Goal: Find specific page/section: Find specific page/section

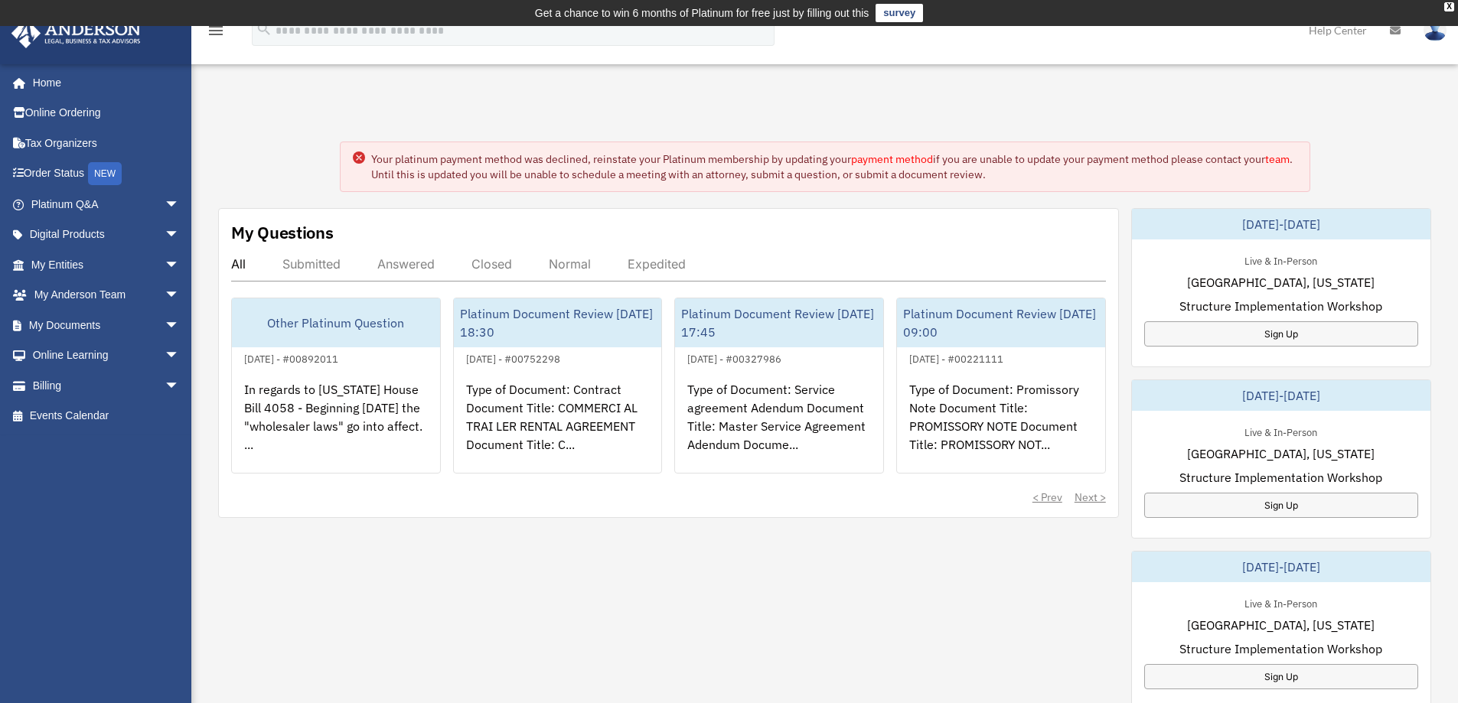
click at [898, 14] on link "survey" at bounding box center [898, 13] width 47 height 18
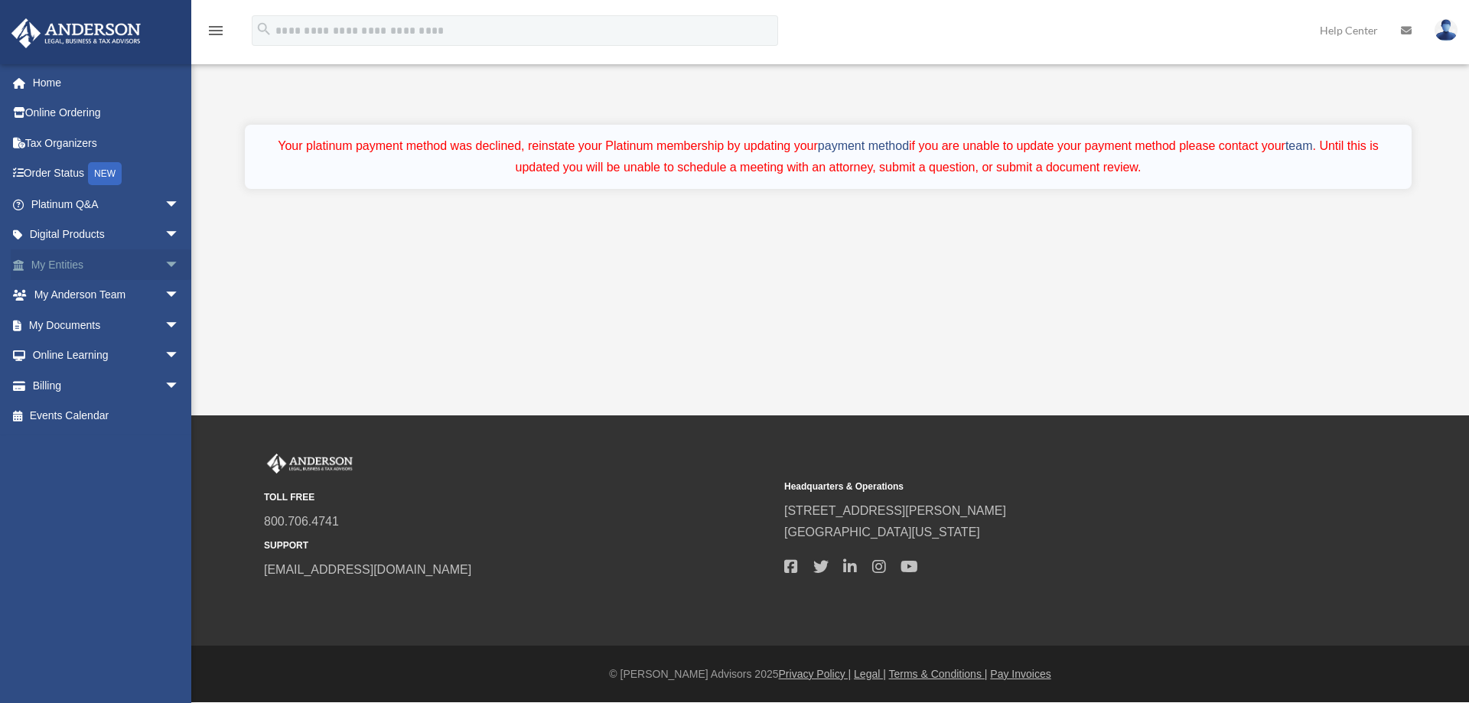
click at [64, 269] on link "My Entities arrow_drop_down" at bounding box center [107, 264] width 192 height 31
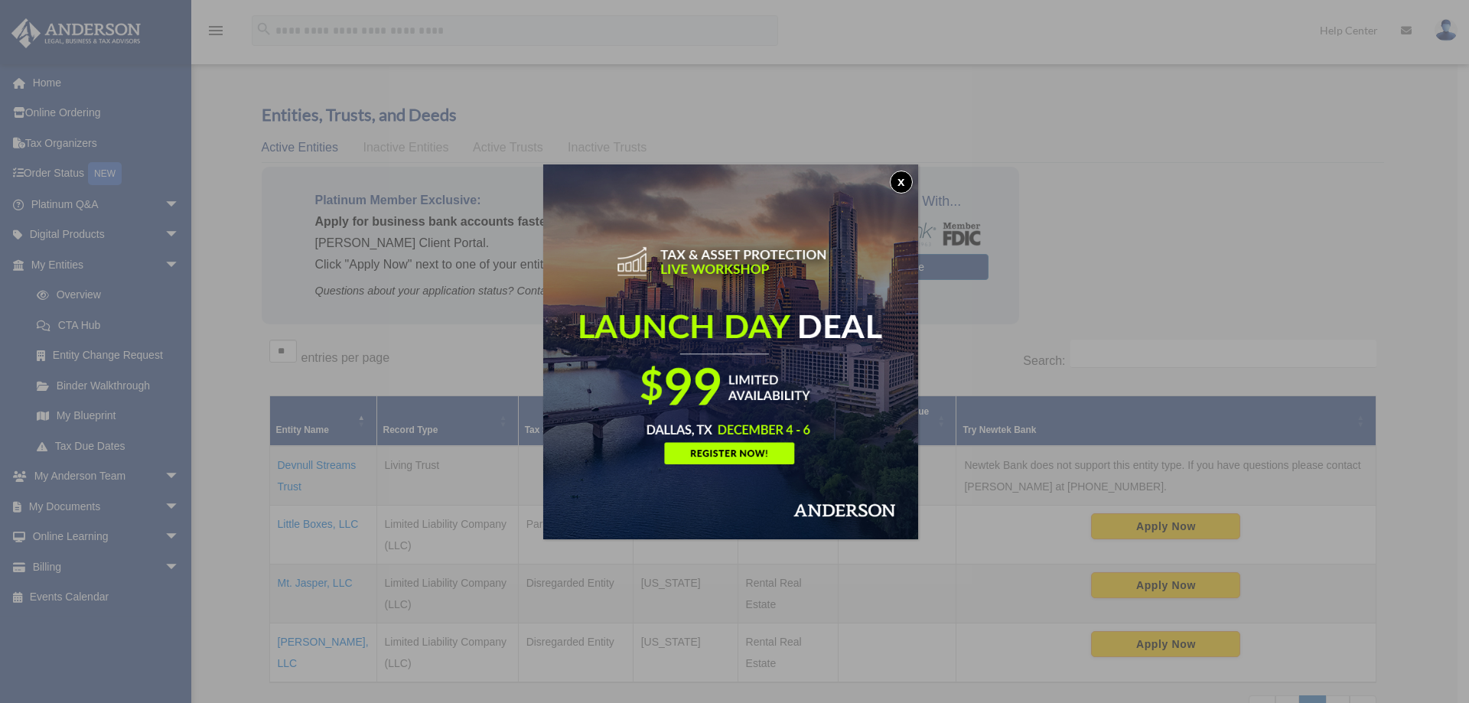
click at [909, 181] on button "x" at bounding box center [901, 182] width 23 height 23
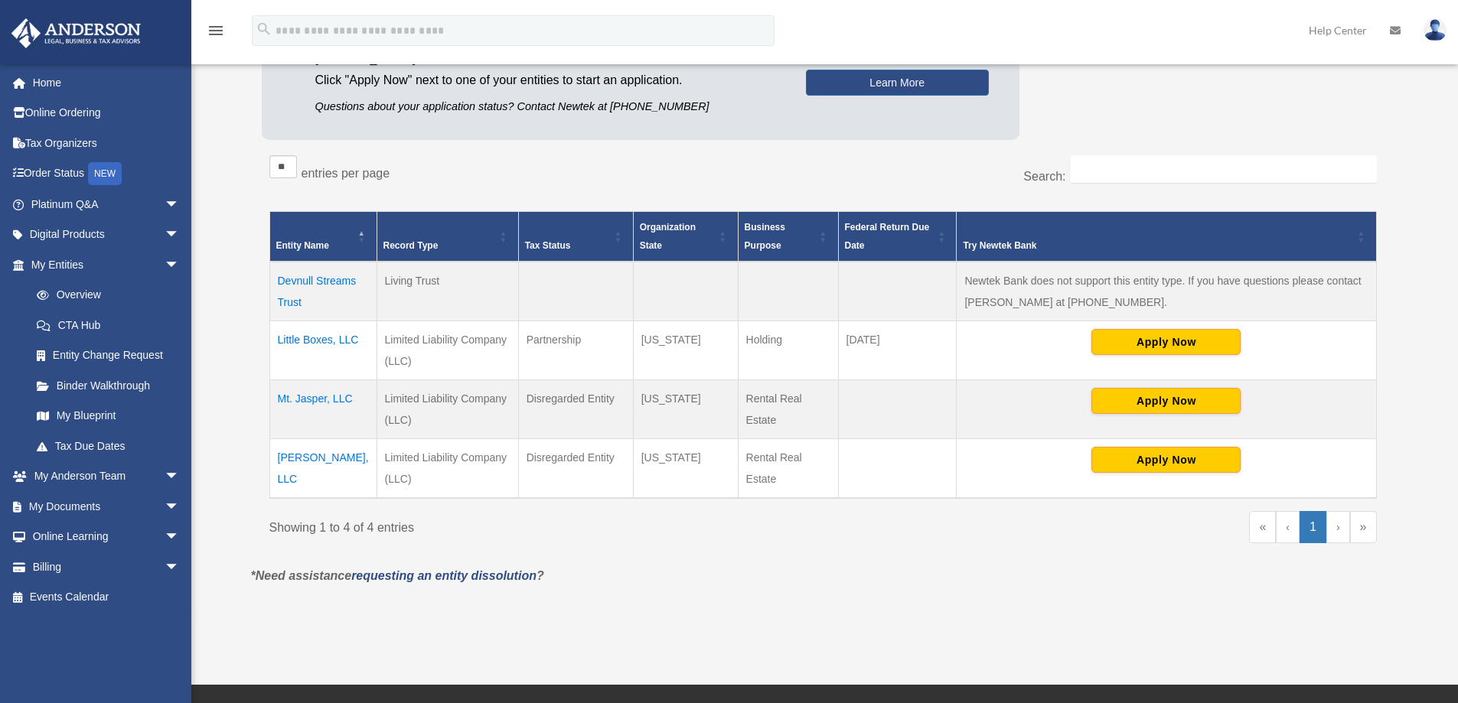
scroll to position [189, 0]
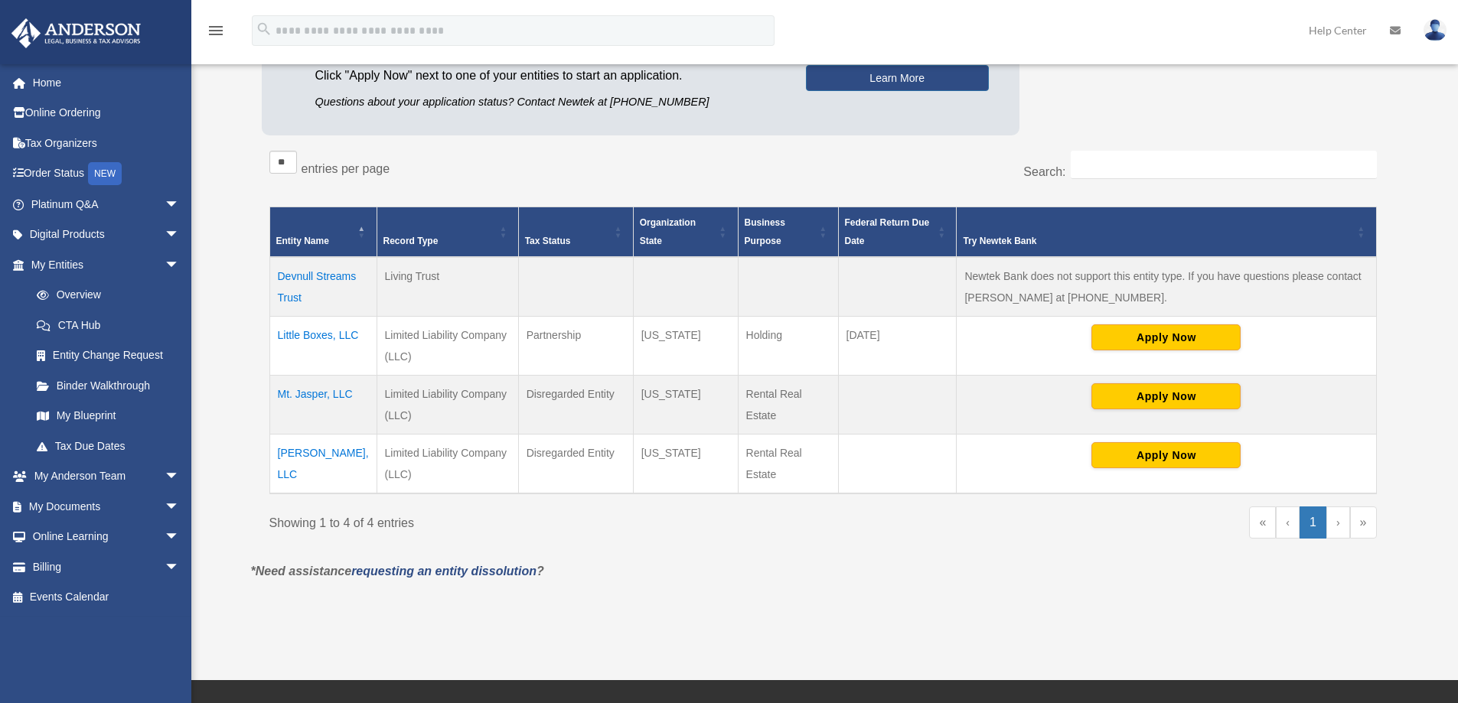
click at [316, 334] on td "Little Boxes, LLC" at bounding box center [322, 346] width 107 height 59
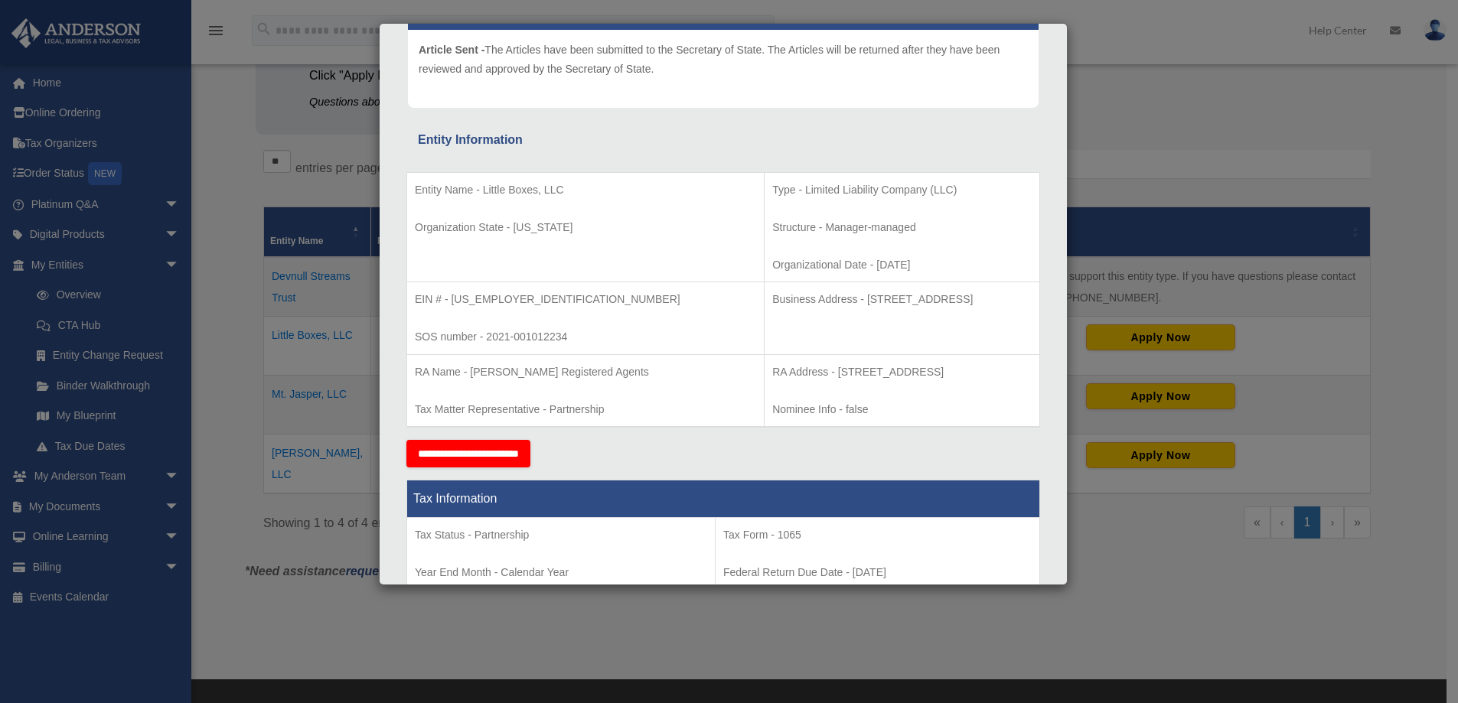
scroll to position [0, 0]
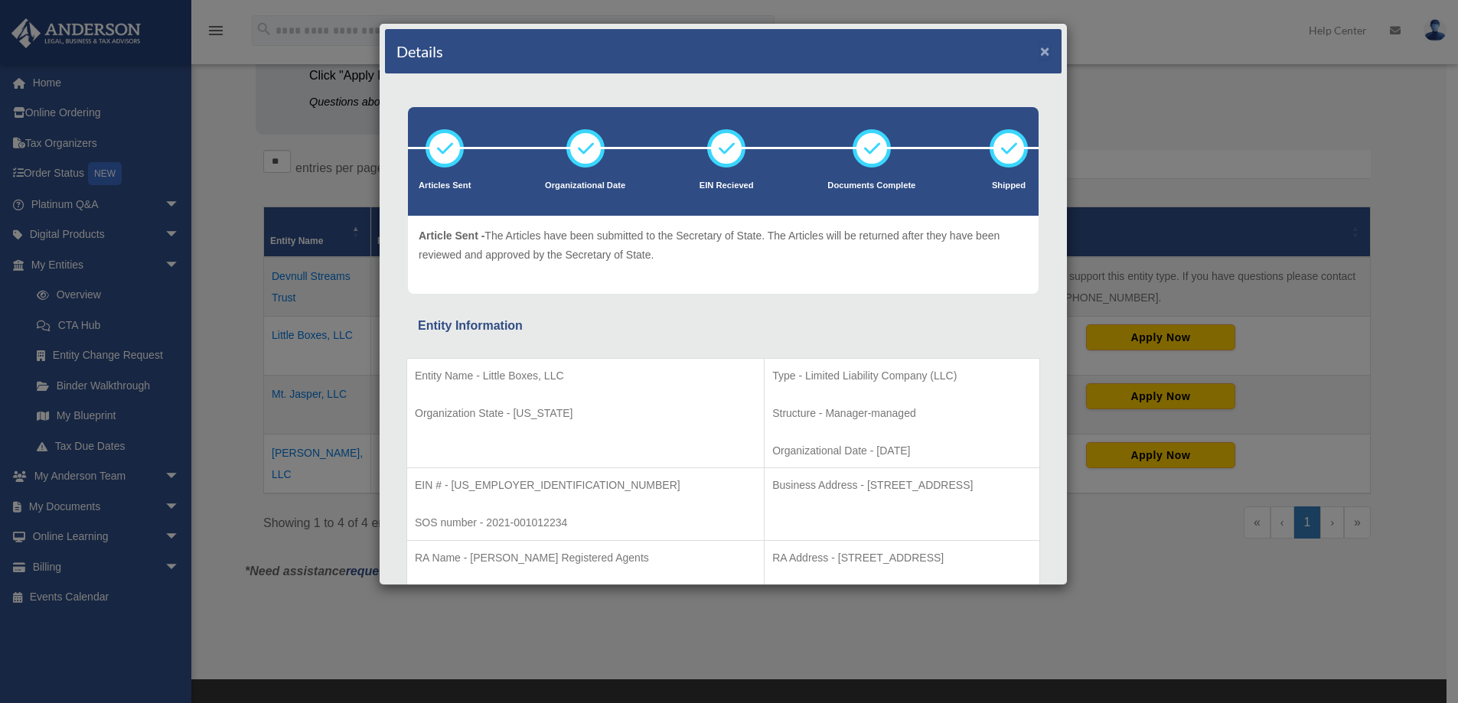
click at [1040, 53] on button "×" at bounding box center [1045, 51] width 10 height 16
